Goal: Communication & Community: Participate in discussion

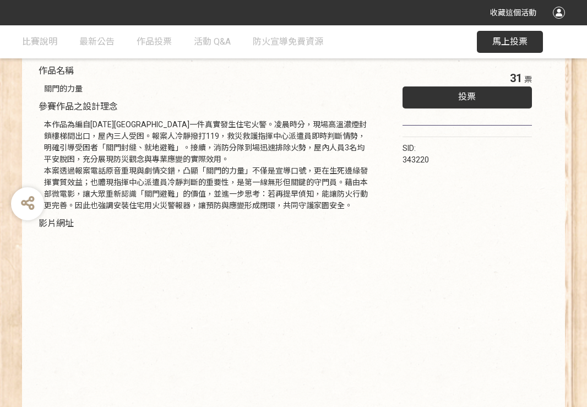
scroll to position [199, 0]
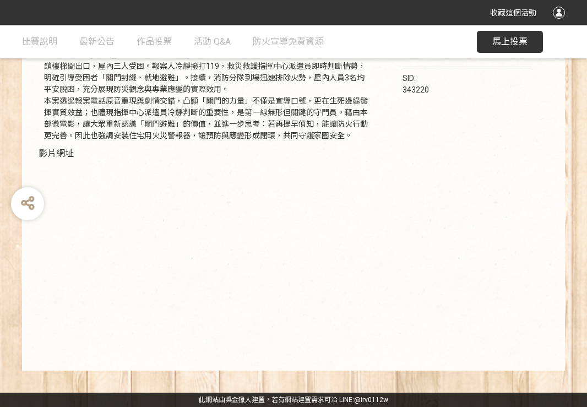
click at [416, 321] on div "31 票 投票 SID: 343220" at bounding box center [468, 174] width 174 height 371
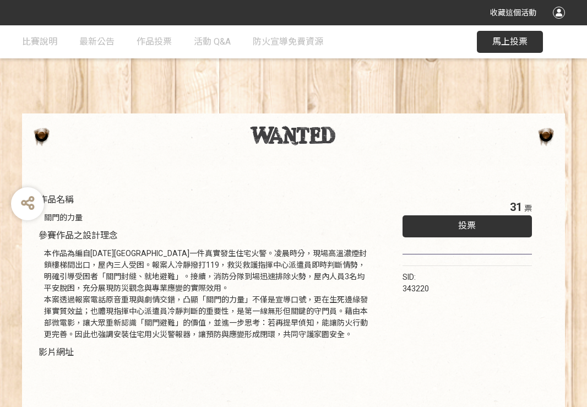
scroll to position [9, 0]
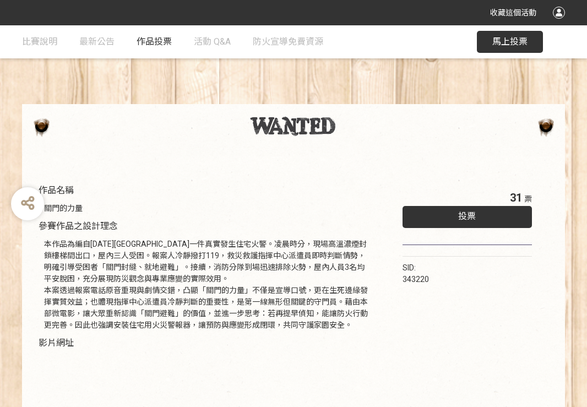
click at [159, 39] on span "作品投票" at bounding box center [154, 41] width 35 height 10
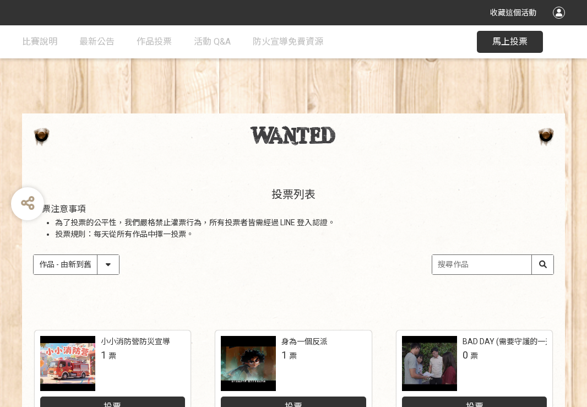
click at [105, 267] on select "作品 - 由新到舊 作品 - 由舊到新 票數 - 由多到少 票數 - 由少到多" at bounding box center [76, 264] width 85 height 19
select select "vote"
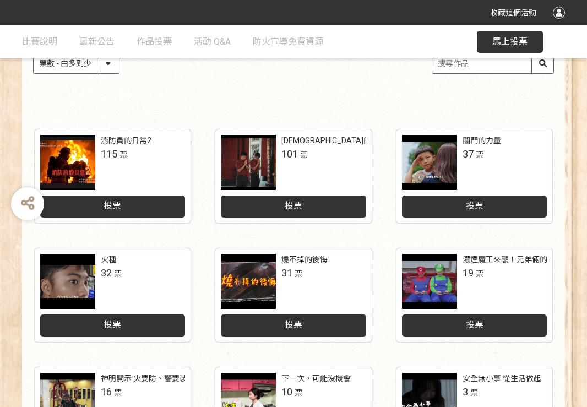
scroll to position [254, 0]
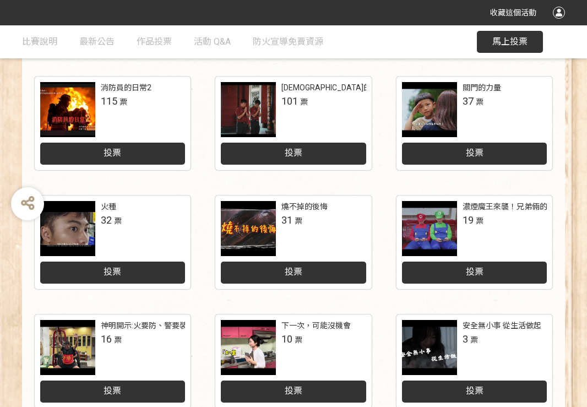
click at [78, 120] on div at bounding box center [67, 109] width 55 height 55
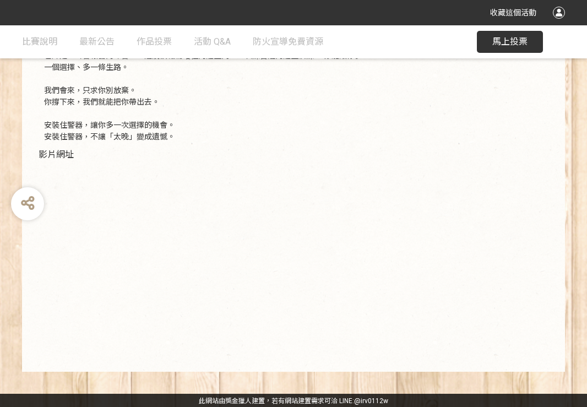
scroll to position [315, 0]
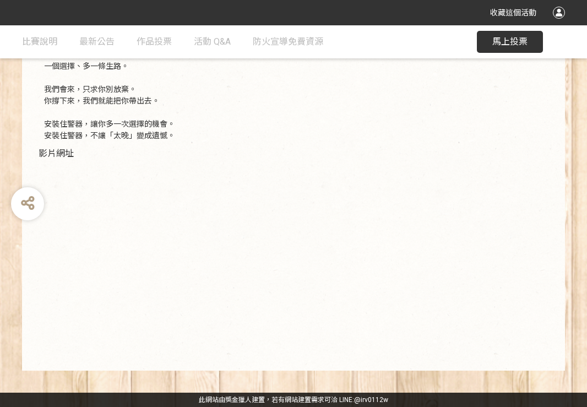
select select "vote"
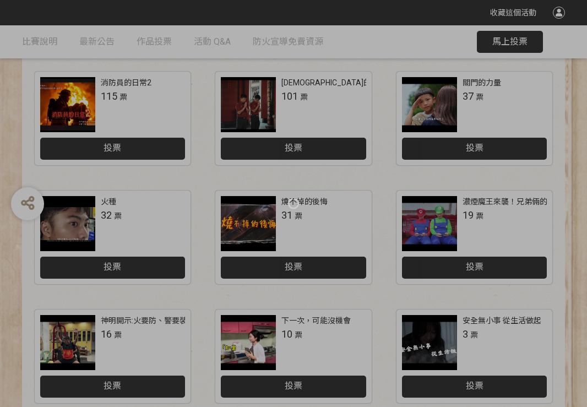
scroll to position [254, 0]
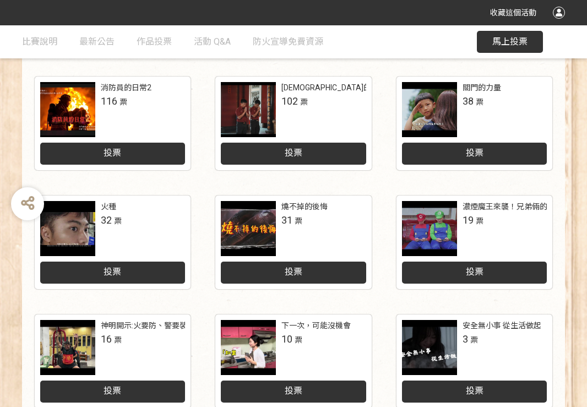
click at [302, 85] on div "城隍爺的叮嚀：人離火要熄，住警器不離" at bounding box center [380, 88] width 198 height 12
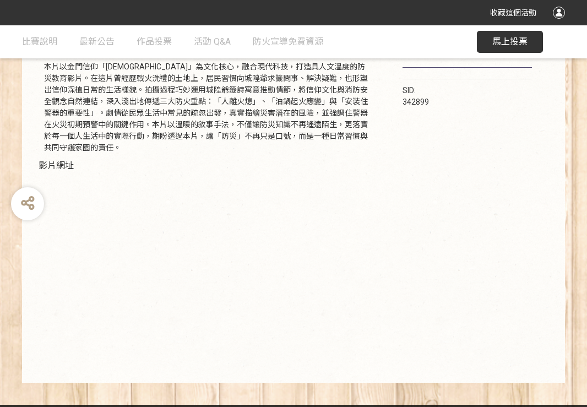
scroll to position [185, 0]
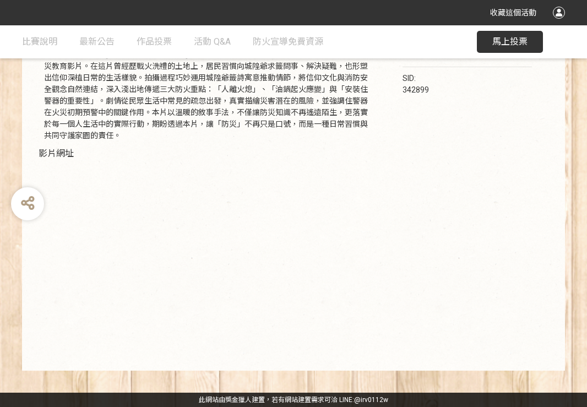
select select "vote"
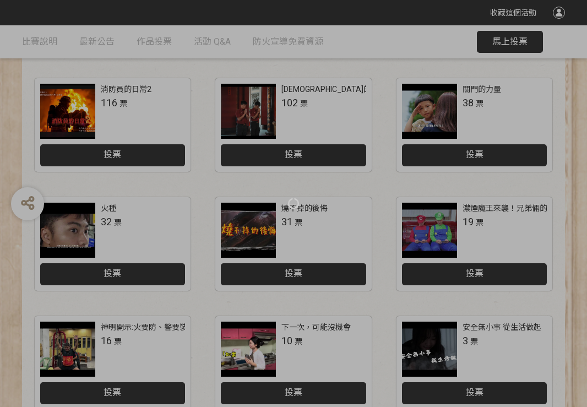
scroll to position [254, 0]
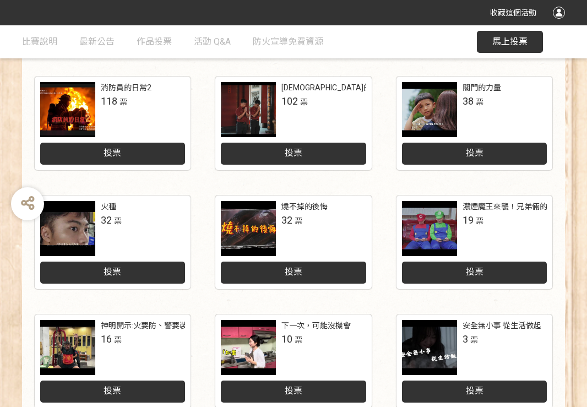
click at [242, 234] on div at bounding box center [248, 228] width 55 height 55
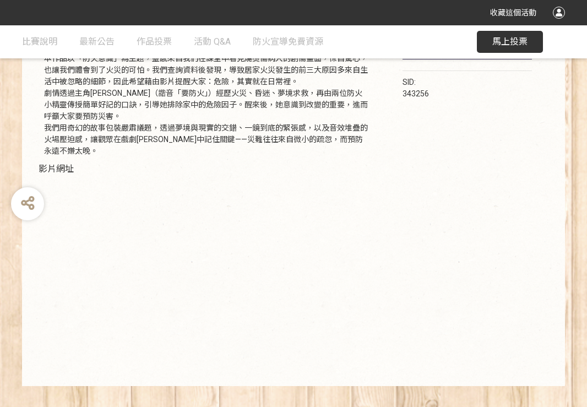
scroll to position [198, 0]
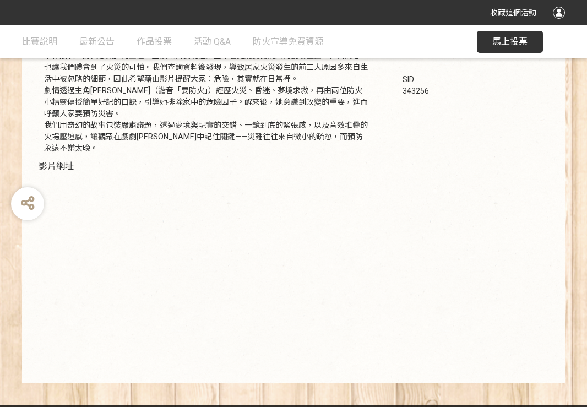
click at [379, 269] on div "作品名稱 燒不掉的後悔 參賽作品之設計理念 本作品以「防火意識」為主題，靈感來自我們在課堂中看見燒燙傷病人的創傷畫面，怵目驚心，也讓我們體會到了火災的可怕。我…" at bounding box center [207, 181] width 348 height 382
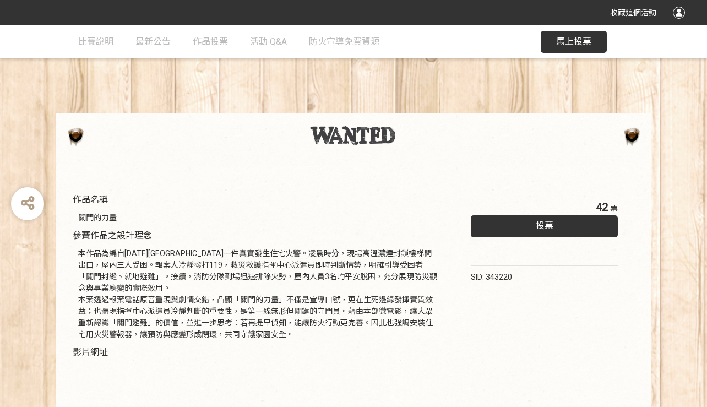
scroll to position [3, 0]
